Goal: Information Seeking & Learning: Check status

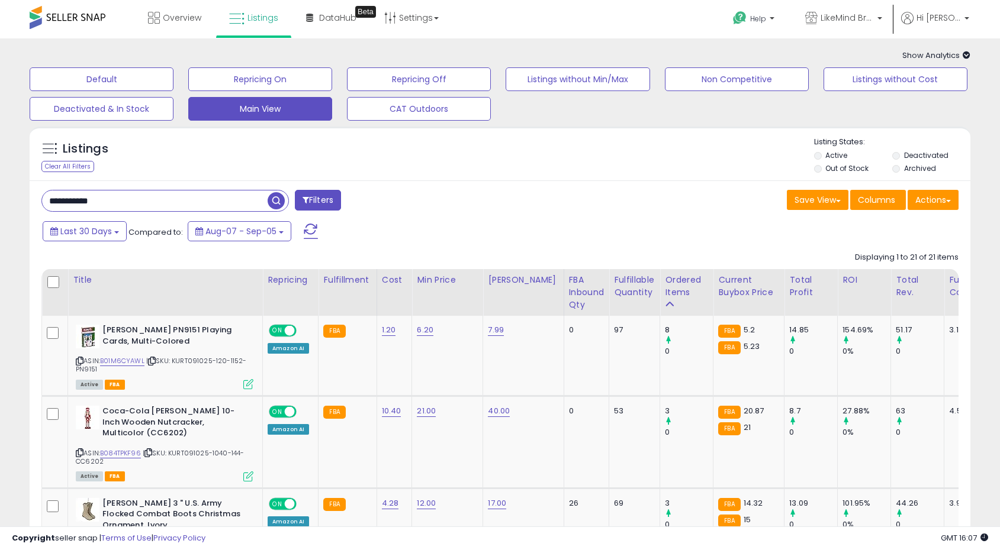
click at [90, 201] on input "**********" at bounding box center [154, 201] width 225 height 21
type input "*********"
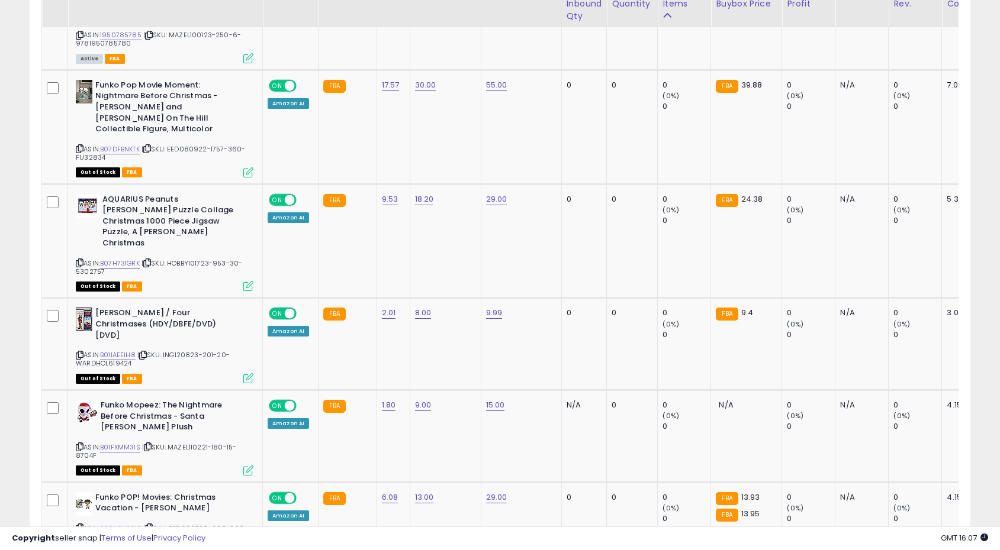
scroll to position [2262, 0]
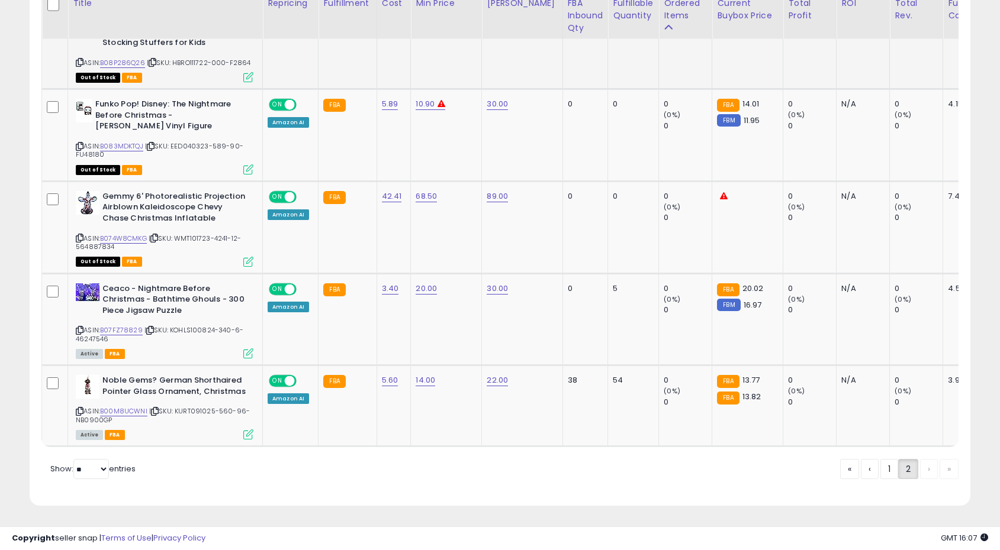
scroll to position [0, 0]
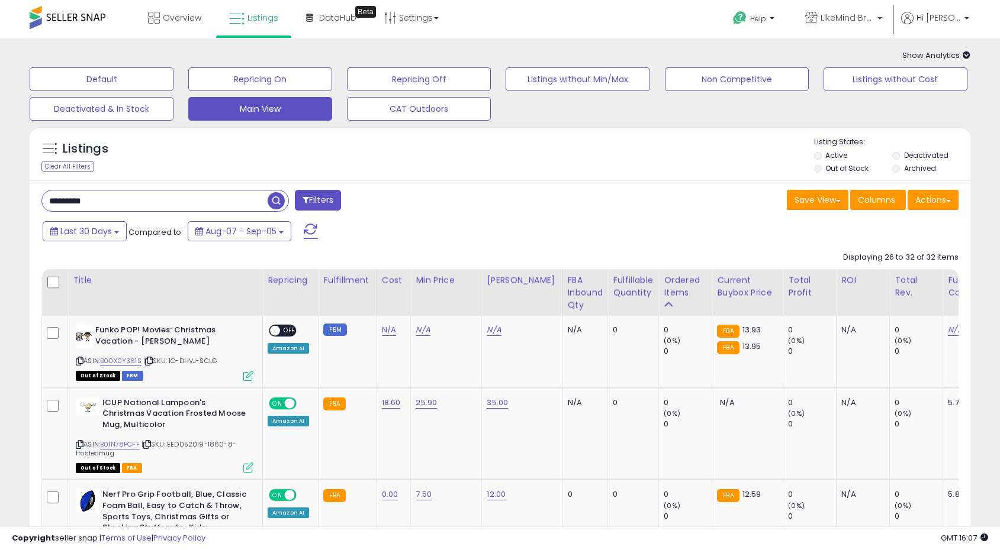
click at [900, 155] on li "Deactivated" at bounding box center [930, 156] width 76 height 13
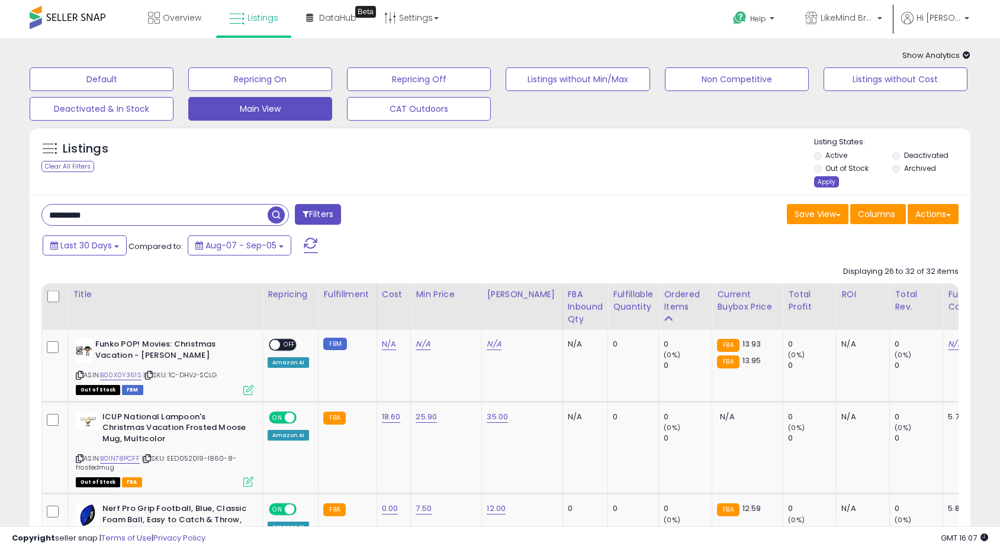
click at [825, 185] on div "Apply" at bounding box center [826, 181] width 25 height 11
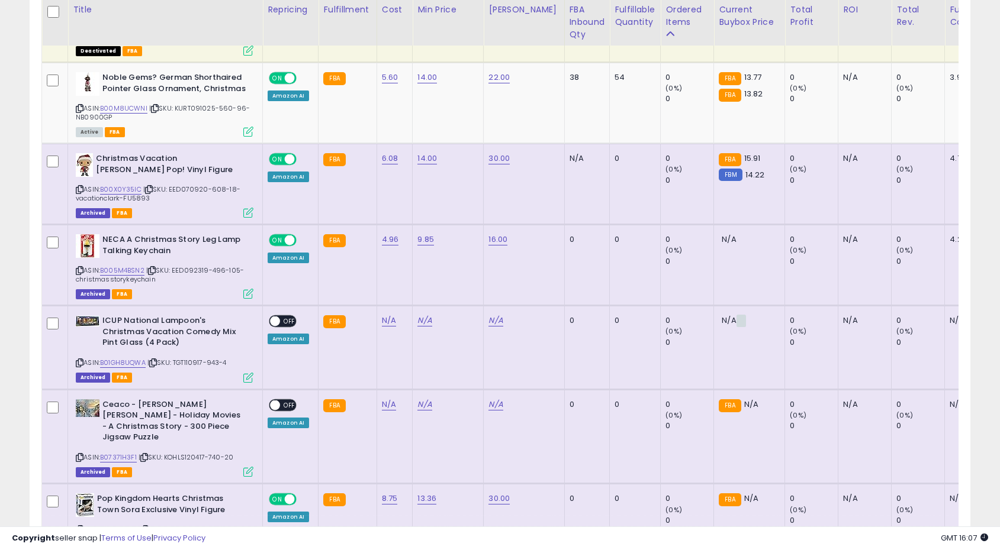
scroll to position [2159, 0]
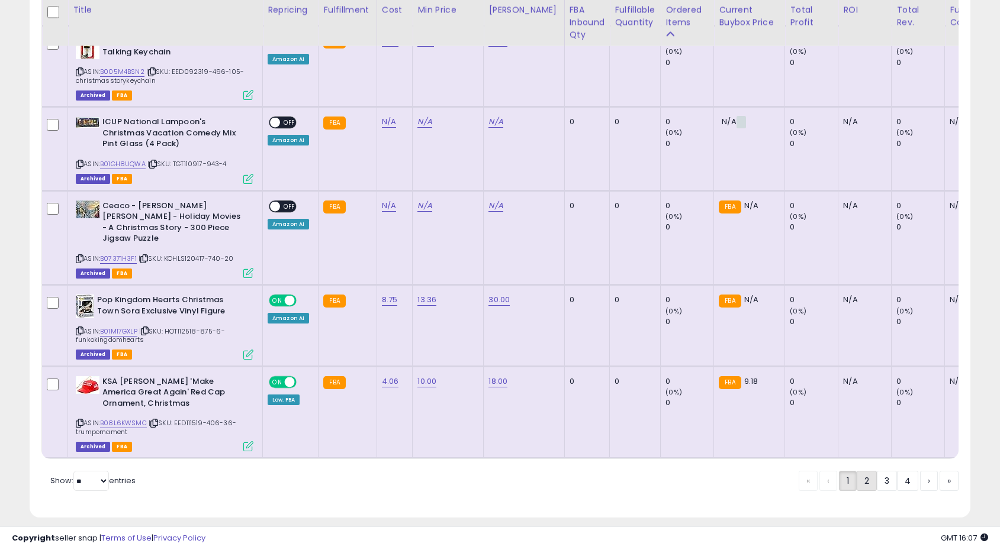
click at [868, 471] on link "2" at bounding box center [866, 481] width 20 height 20
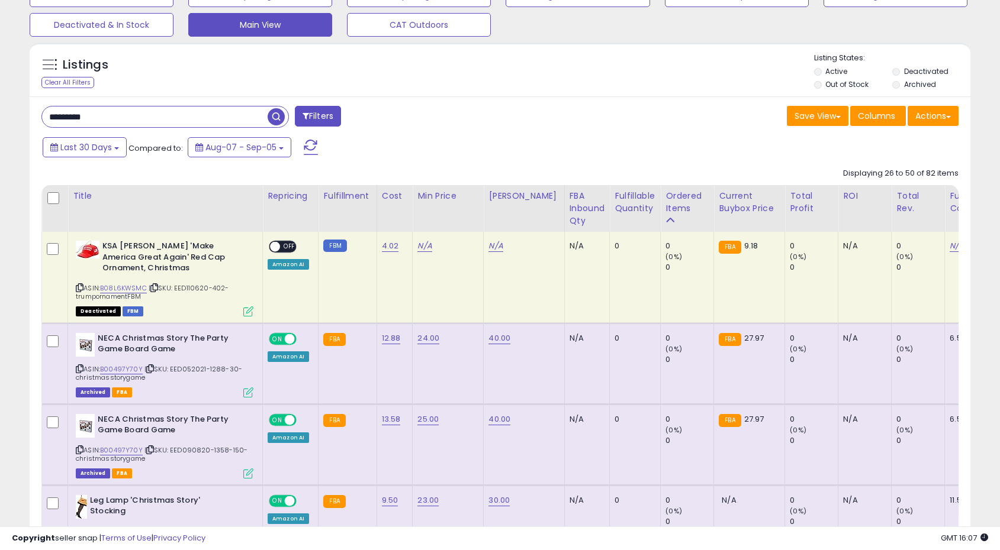
scroll to position [116, 0]
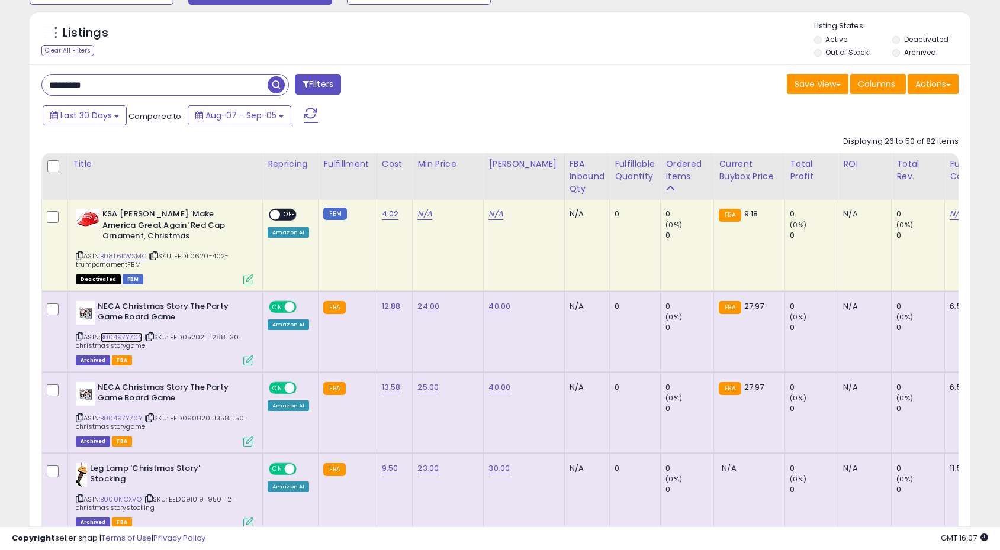
click at [124, 338] on link "B00497Y70Y" at bounding box center [121, 338] width 43 height 10
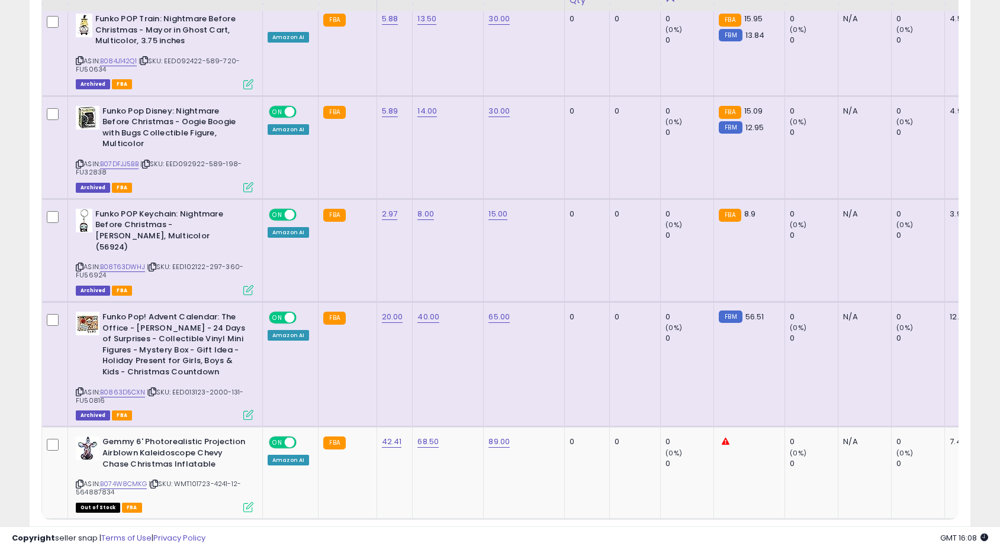
scroll to position [2189, 0]
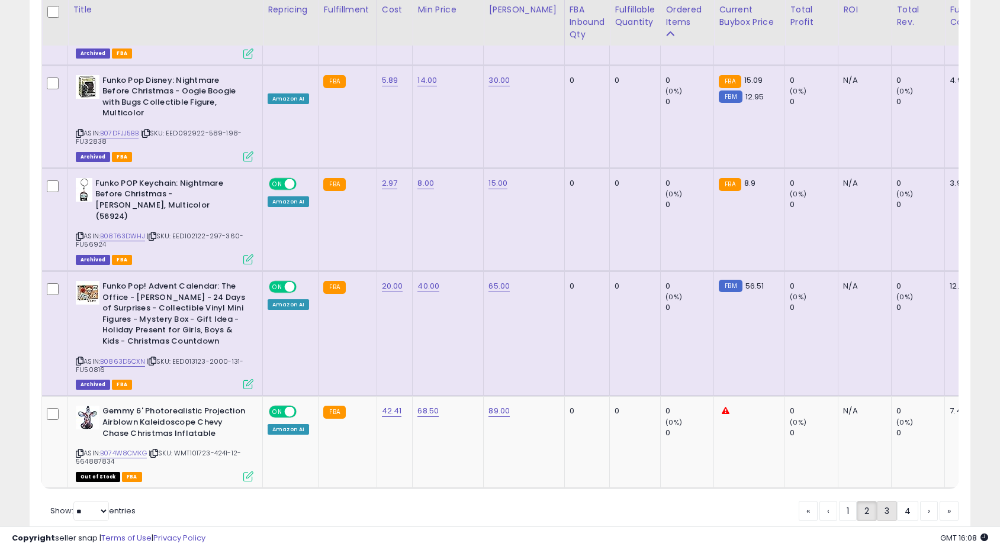
click at [890, 501] on link "3" at bounding box center [887, 511] width 20 height 20
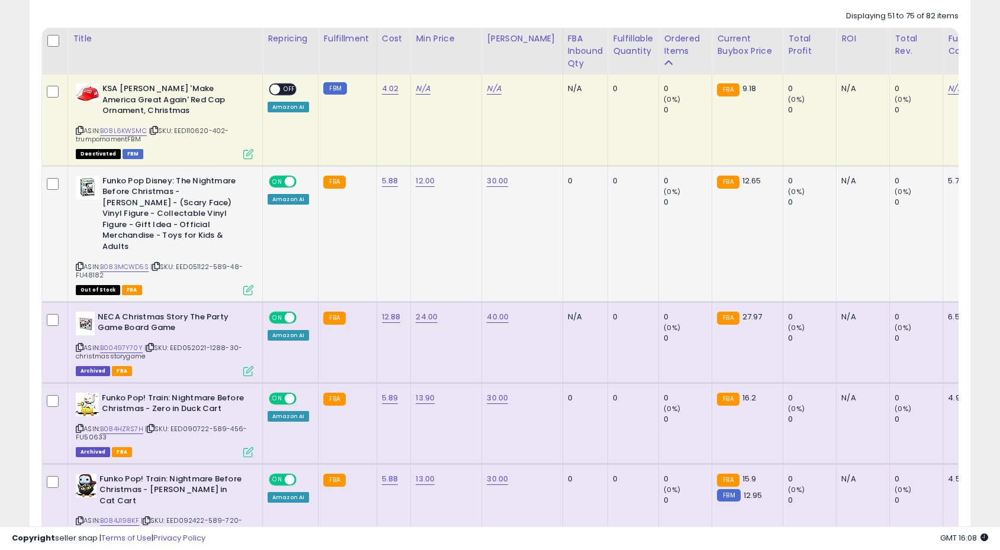
scroll to position [0, 0]
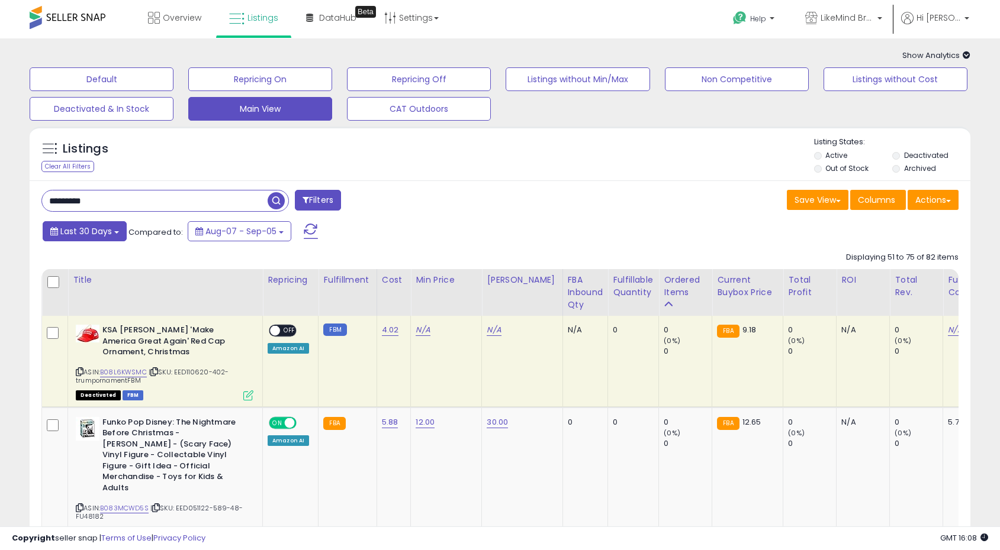
click at [106, 231] on span "Last 30 Days" at bounding box center [85, 231] width 51 height 12
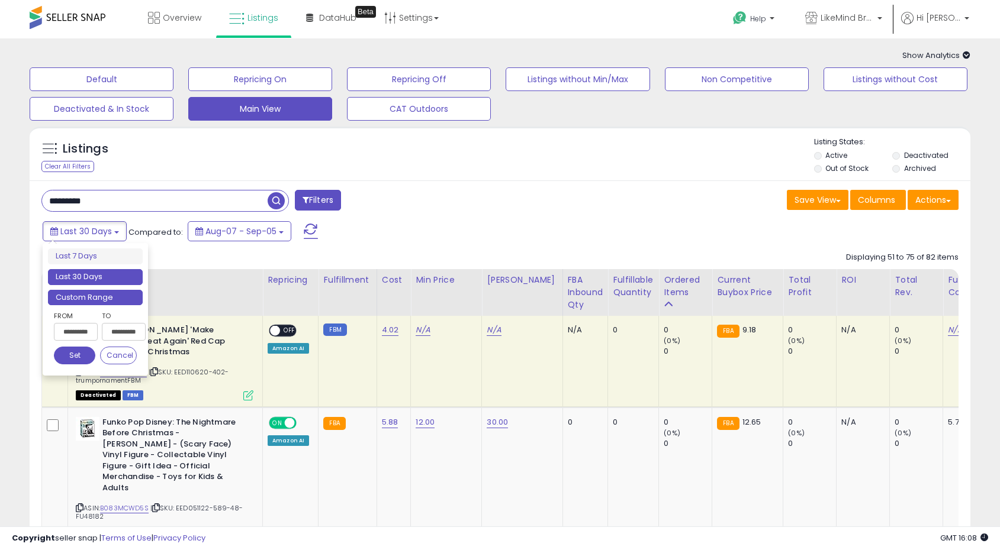
click at [80, 302] on li "Custom Range" at bounding box center [95, 298] width 95 height 16
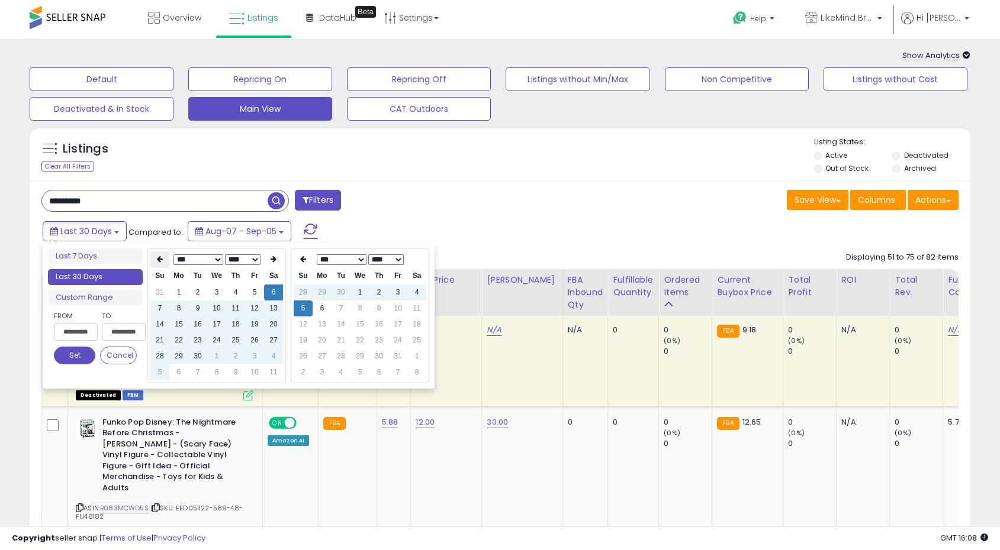
click at [163, 261] on th at bounding box center [159, 260] width 19 height 17
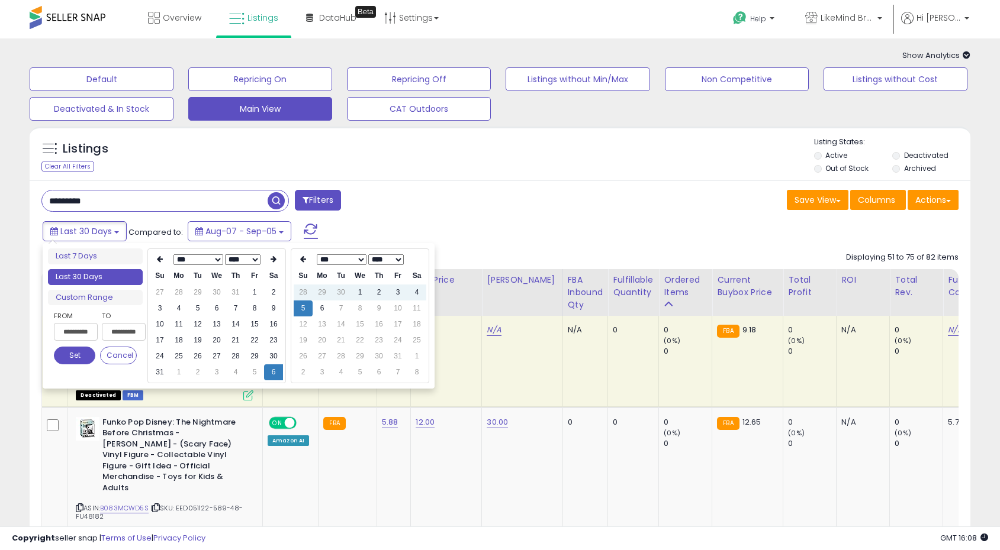
click at [163, 261] on th at bounding box center [159, 260] width 19 height 17
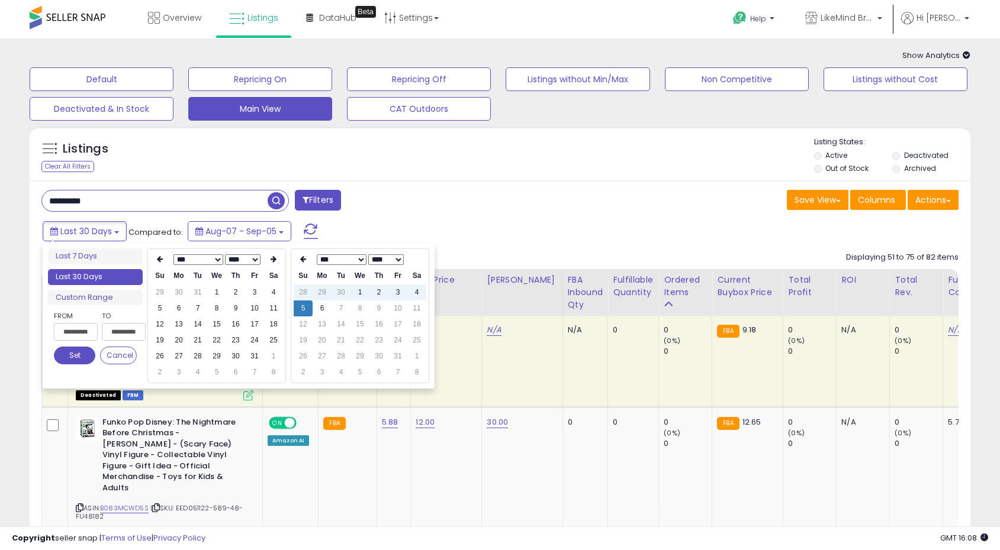
click at [163, 261] on th at bounding box center [159, 260] width 19 height 17
click at [161, 310] on td "1" at bounding box center [159, 309] width 19 height 16
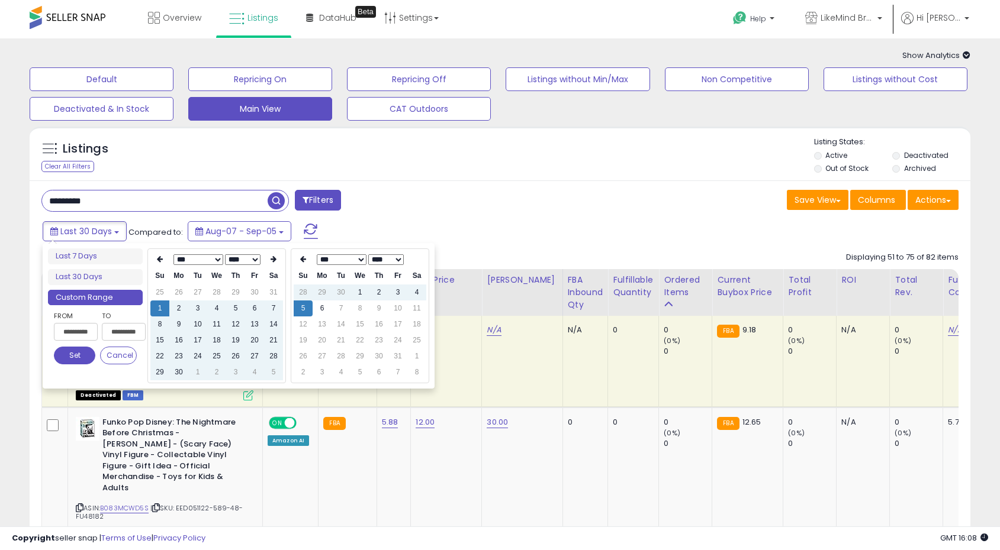
type input "**********"
click at [303, 260] on icon at bounding box center [303, 259] width 6 height 7
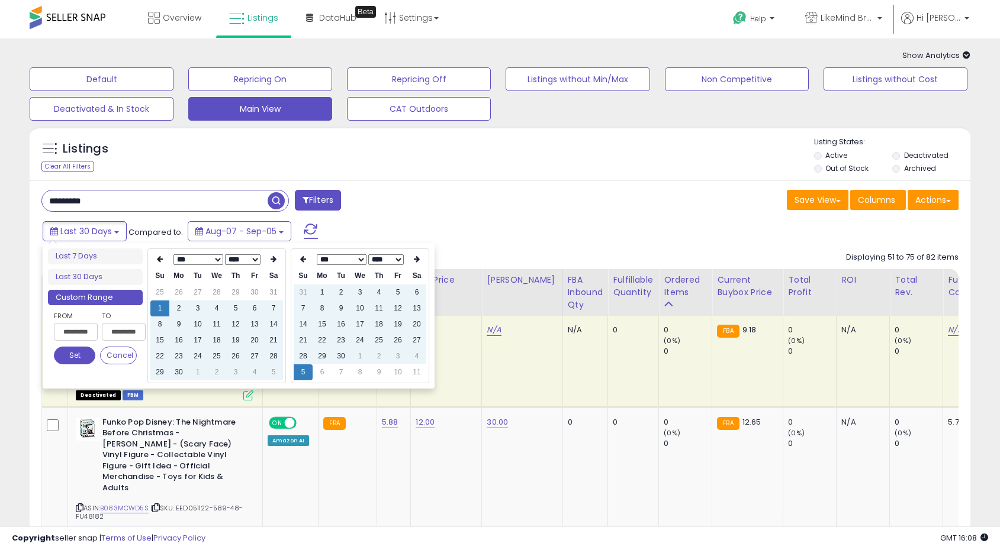
click at [303, 260] on icon at bounding box center [303, 259] width 6 height 7
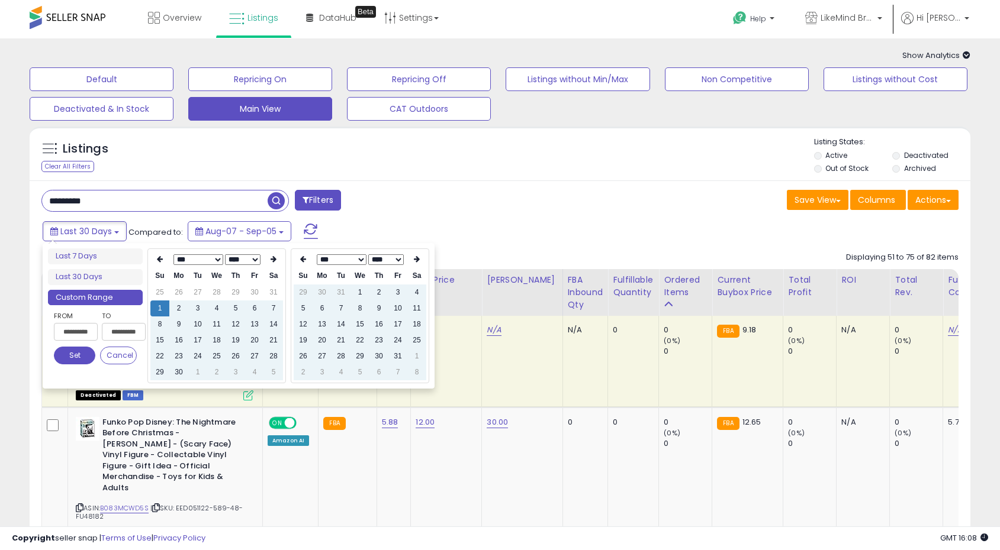
click at [303, 260] on icon at bounding box center [303, 259] width 6 height 7
click at [340, 373] on td "31" at bounding box center [340, 373] width 19 height 16
type input "**********"
click at [80, 355] on button "Set" at bounding box center [74, 356] width 41 height 18
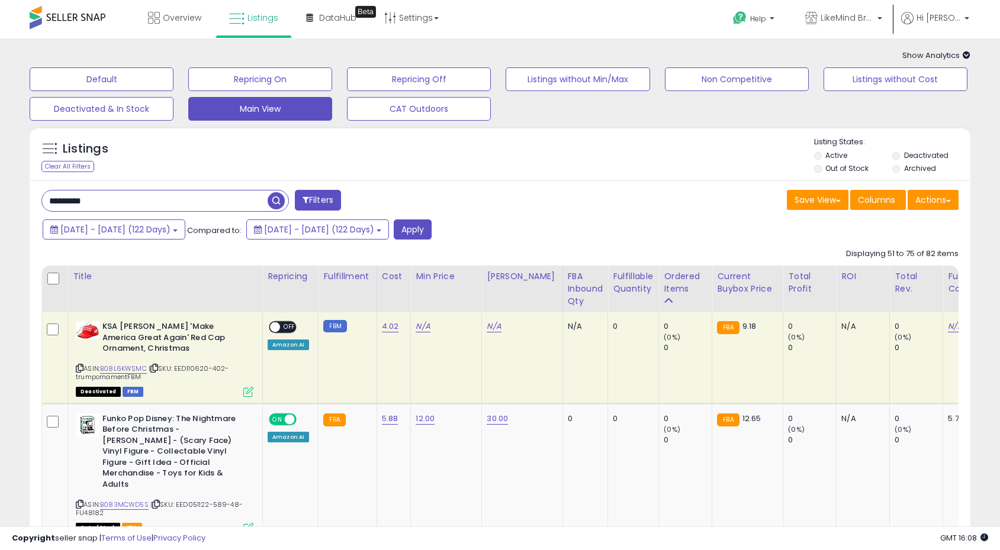
click at [109, 203] on input "*********" at bounding box center [154, 201] width 225 height 21
paste input "**********"
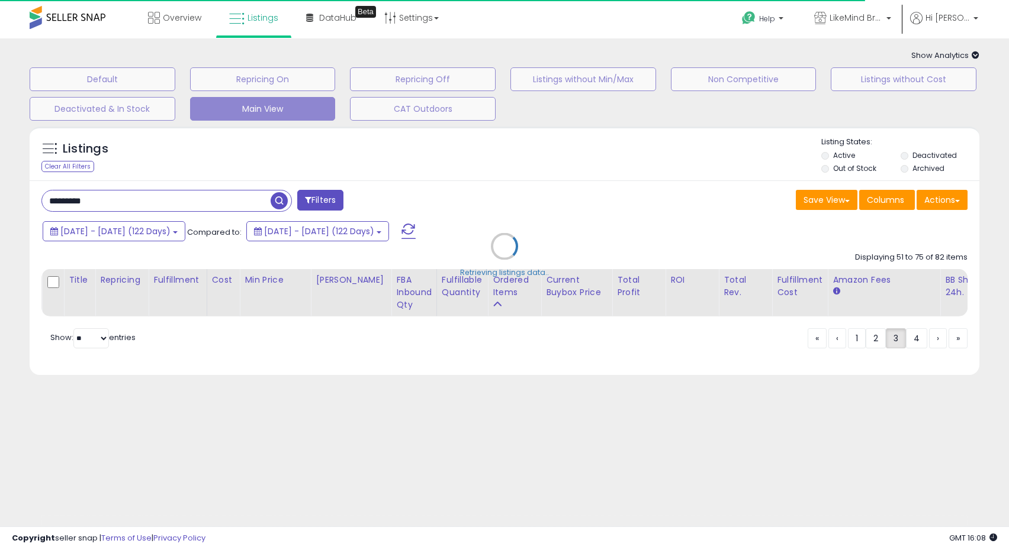
click at [147, 163] on div "Retrieving listings data.." at bounding box center [504, 255] width 967 height 269
click at [279, 201] on div "Retrieving listings data.." at bounding box center [504, 255] width 967 height 269
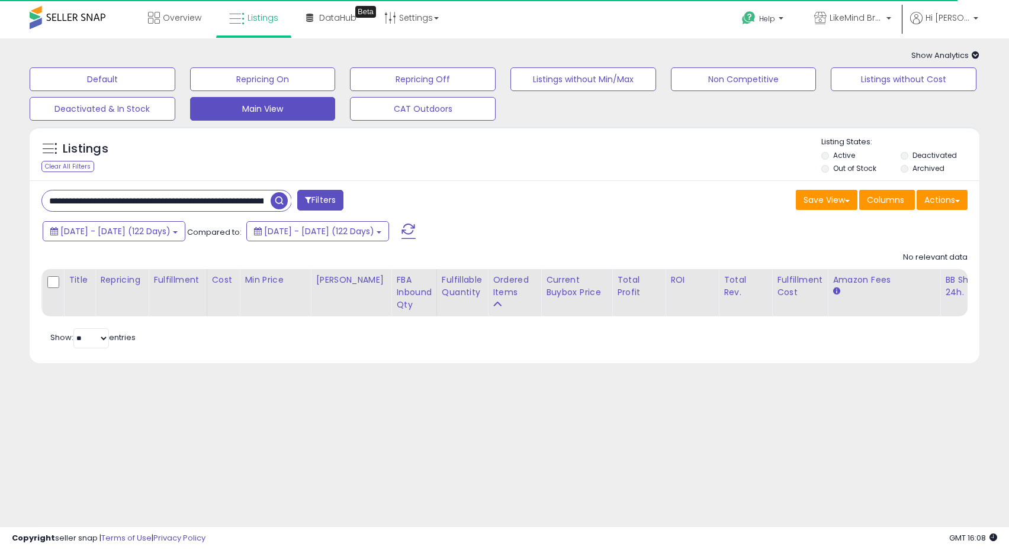
click at [223, 204] on input "text" at bounding box center [156, 201] width 228 height 21
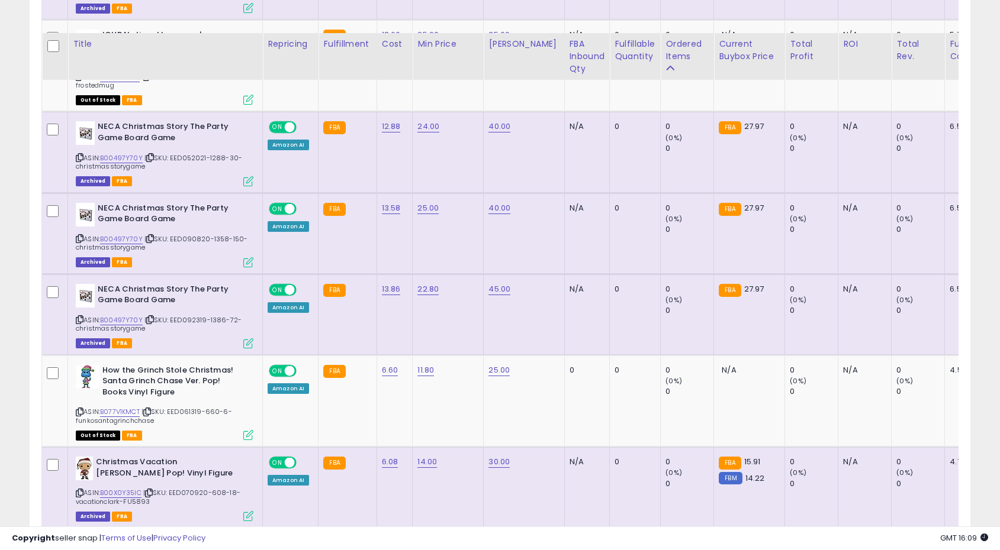
scroll to position [1390, 0]
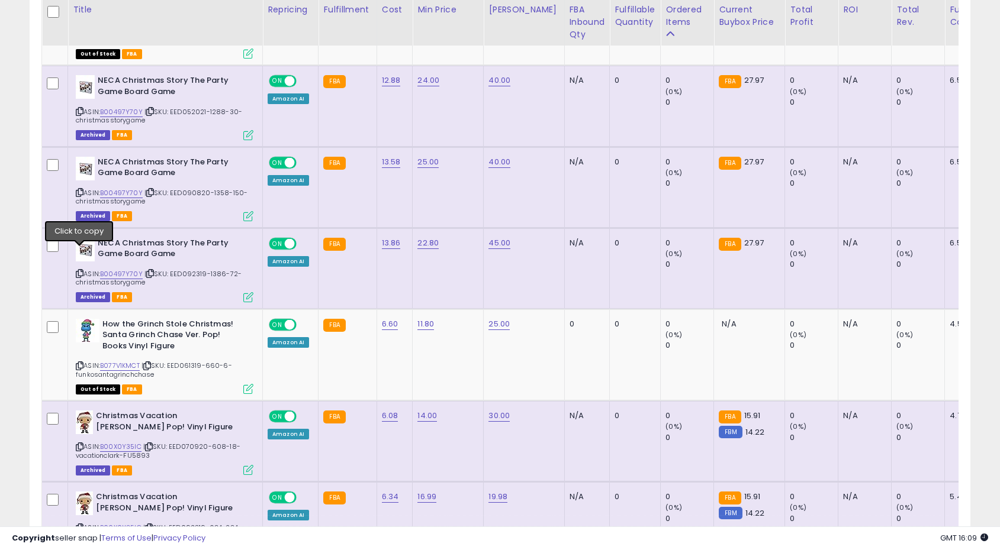
click at [79, 270] on icon at bounding box center [80, 273] width 8 height 7
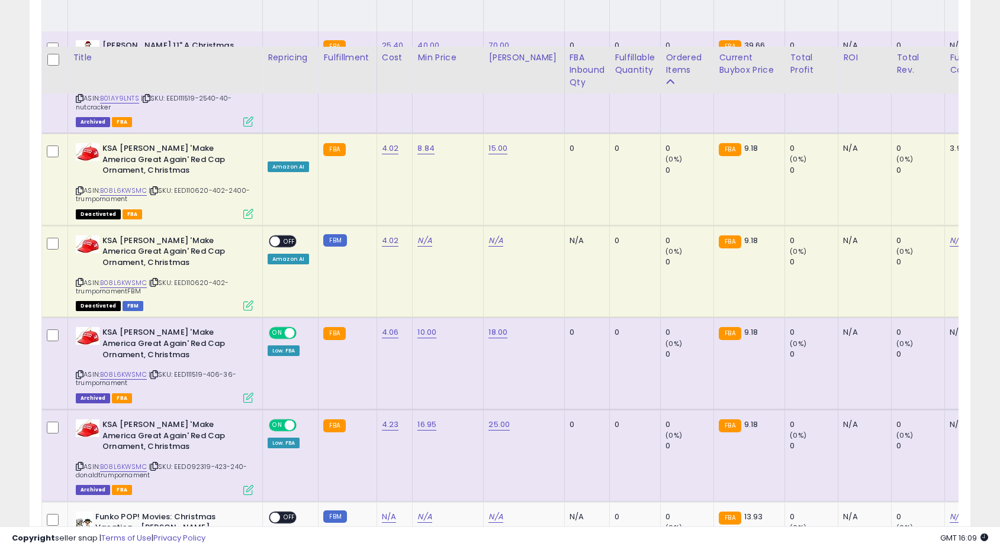
scroll to position [0, 0]
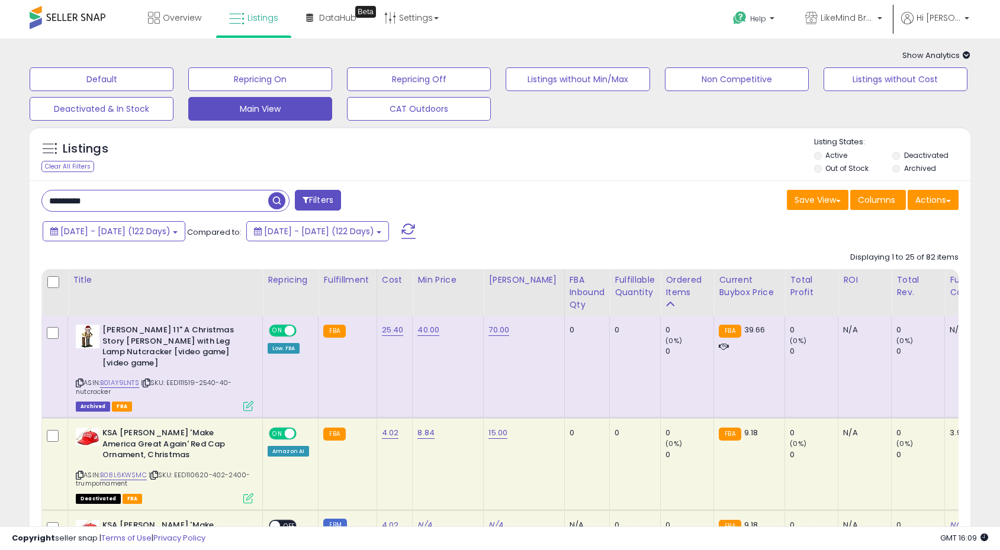
click at [115, 202] on input "*********" at bounding box center [155, 201] width 226 height 21
paste input "*"
type input "**********"
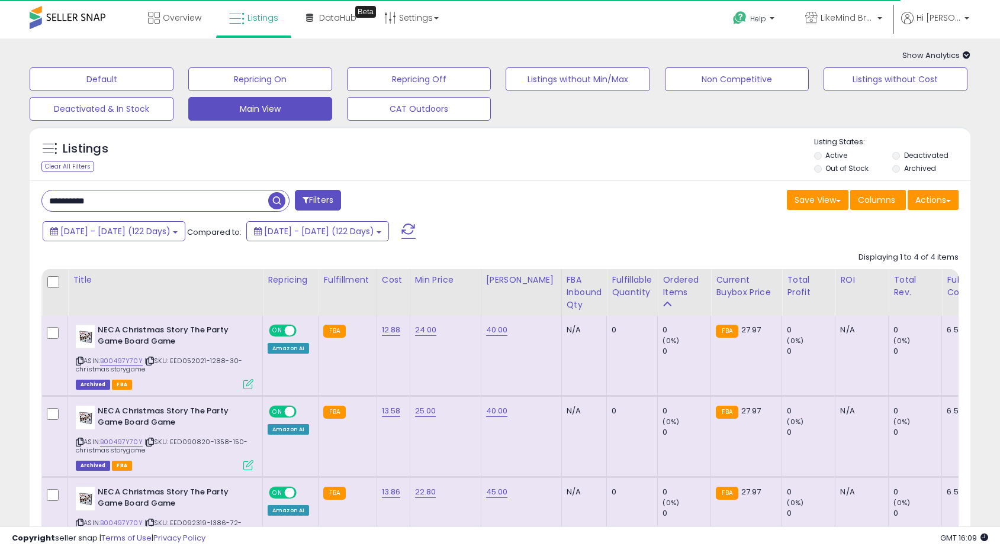
scroll to position [191, 0]
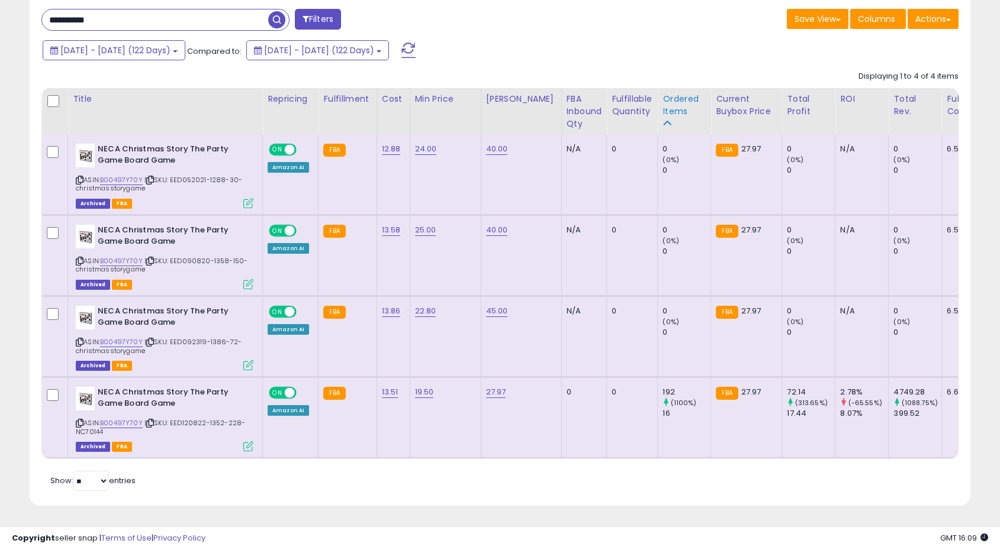
click at [662, 97] on div "Ordered Items" at bounding box center [683, 105] width 43 height 25
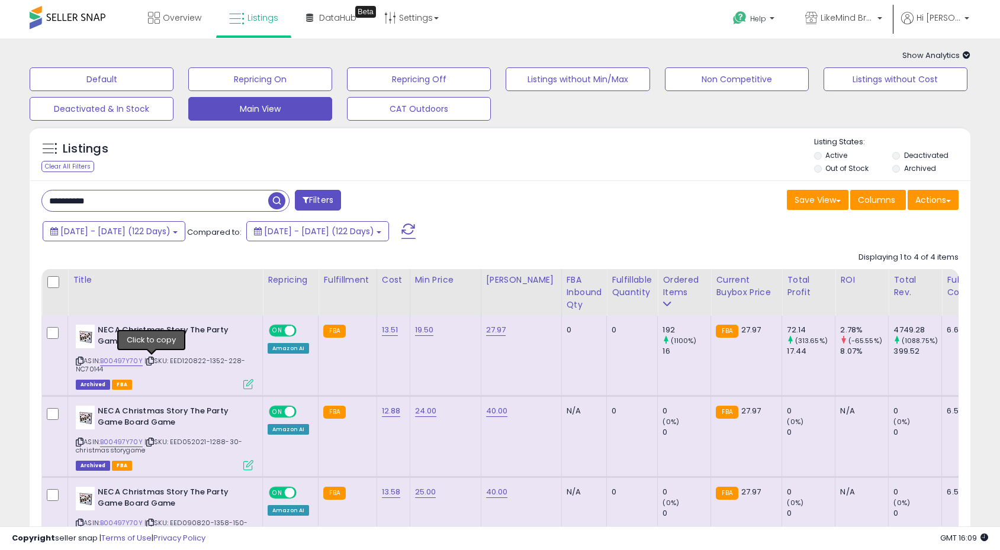
click at [153, 361] on icon at bounding box center [150, 361] width 8 height 7
click at [133, 362] on link "B00497Y70Y" at bounding box center [121, 361] width 43 height 10
